Goal: Task Accomplishment & Management: Manage account settings

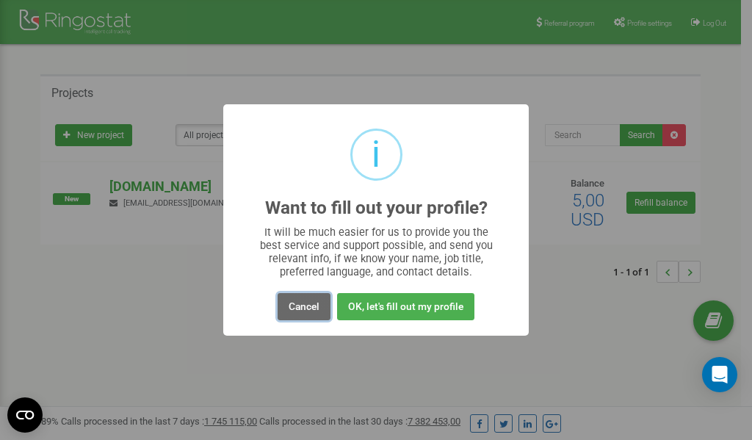
click at [305, 307] on button "Cancel" at bounding box center [304, 306] width 53 height 27
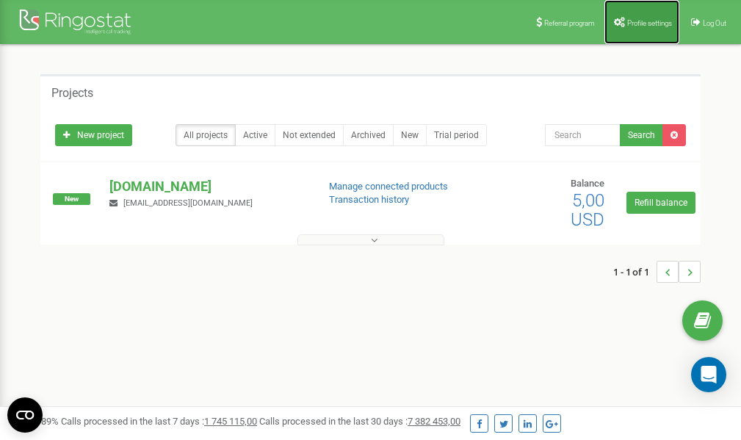
click at [641, 26] on span "Profile settings" at bounding box center [649, 23] width 45 height 8
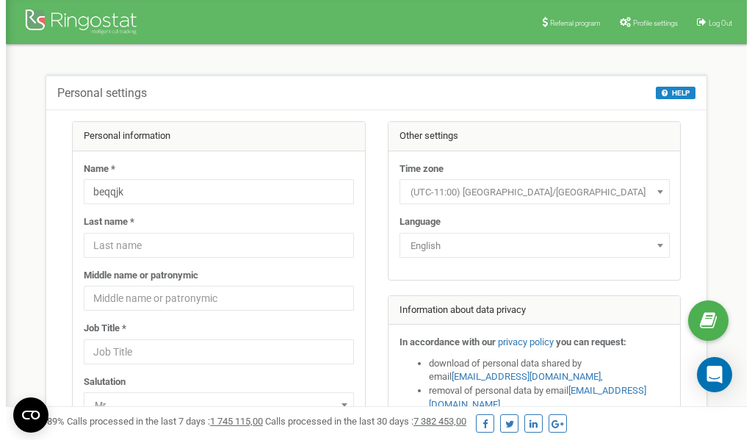
scroll to position [73, 0]
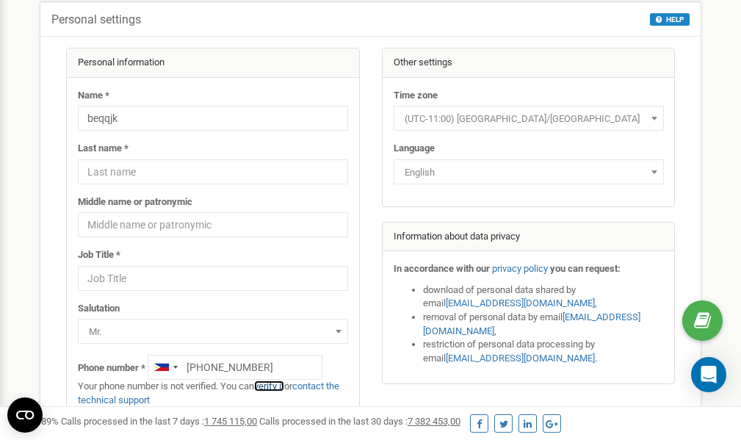
click at [274, 385] on link "verify it" at bounding box center [269, 385] width 30 height 11
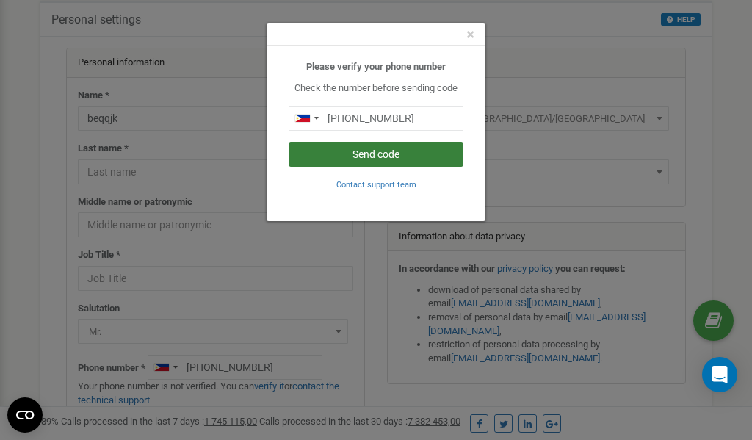
click at [376, 156] on button "Send code" at bounding box center [376, 154] width 175 height 25
